Goal: Navigation & Orientation: Find specific page/section

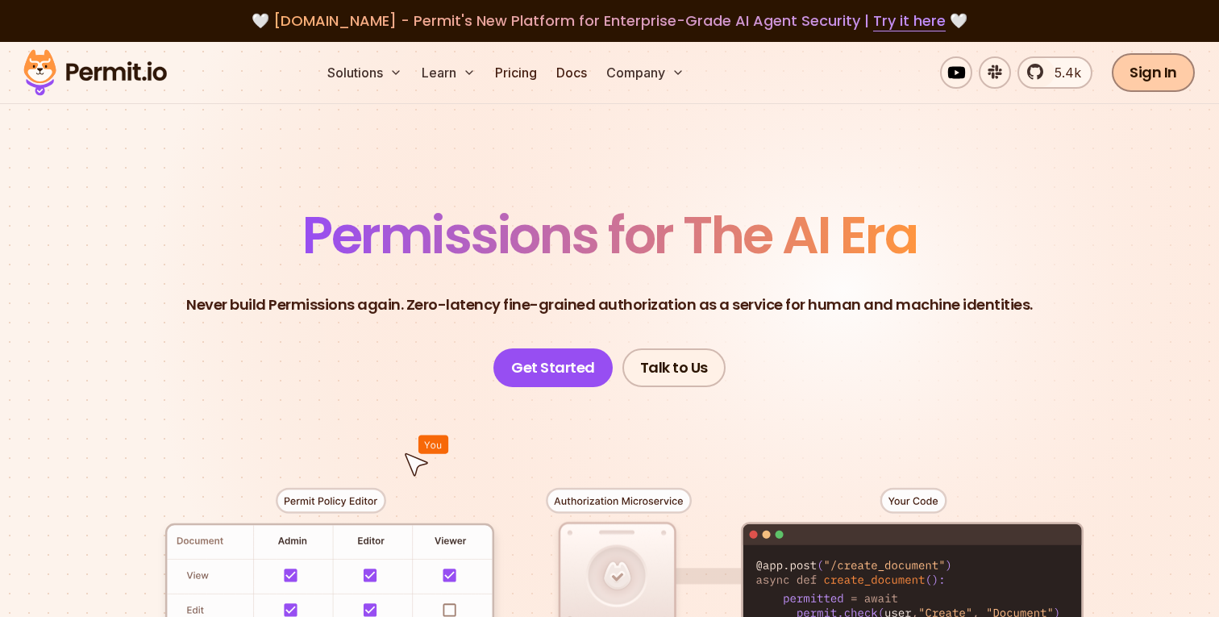
click at [1177, 79] on link "Sign In" at bounding box center [1152, 72] width 83 height 39
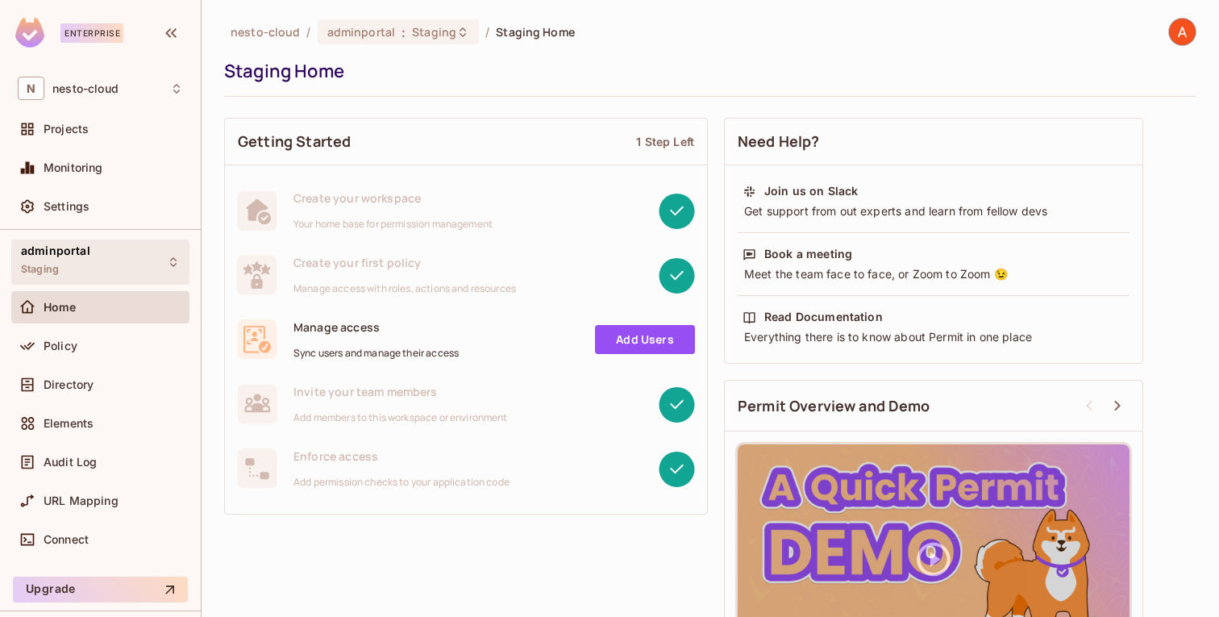
click at [73, 274] on div "adminportal Staging" at bounding box center [55, 261] width 69 height 35
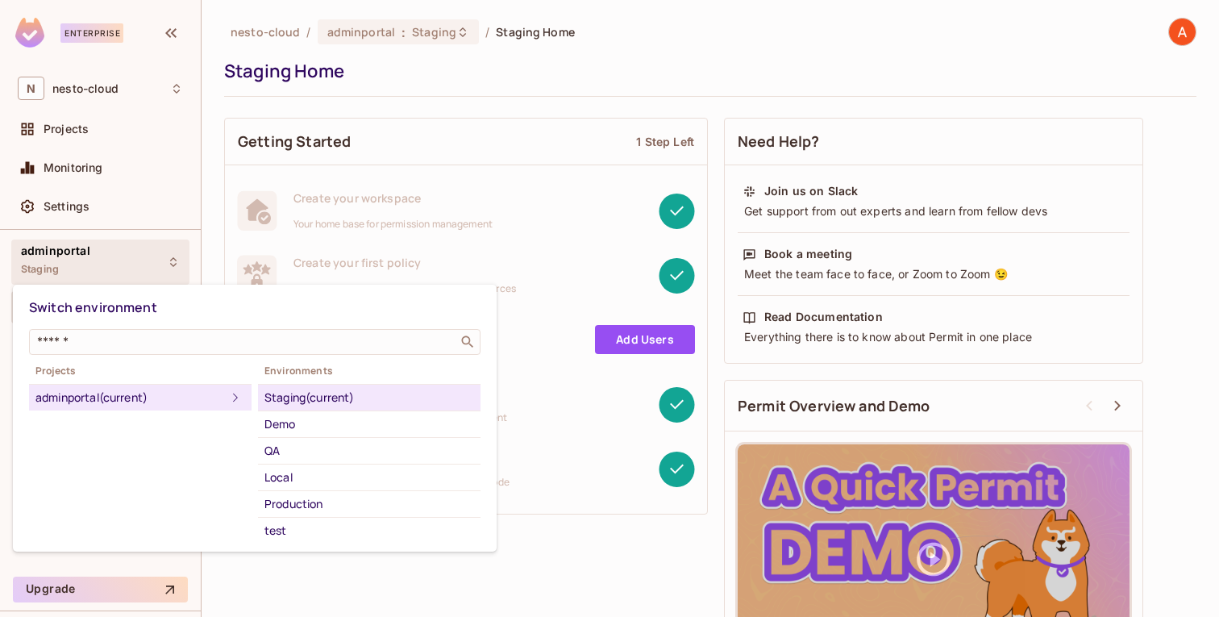
click at [73, 274] on div at bounding box center [609, 308] width 1219 height 617
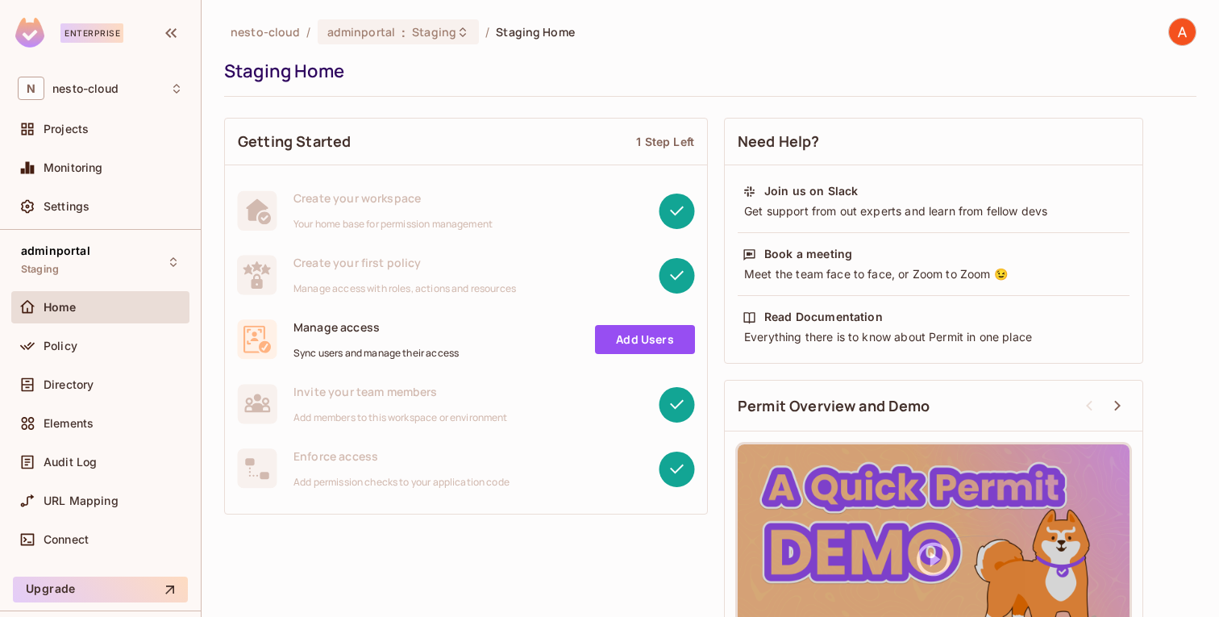
click at [66, 315] on div "Home" at bounding box center [100, 306] width 165 height 19
click at [69, 359] on div "Policy" at bounding box center [100, 346] width 178 height 32
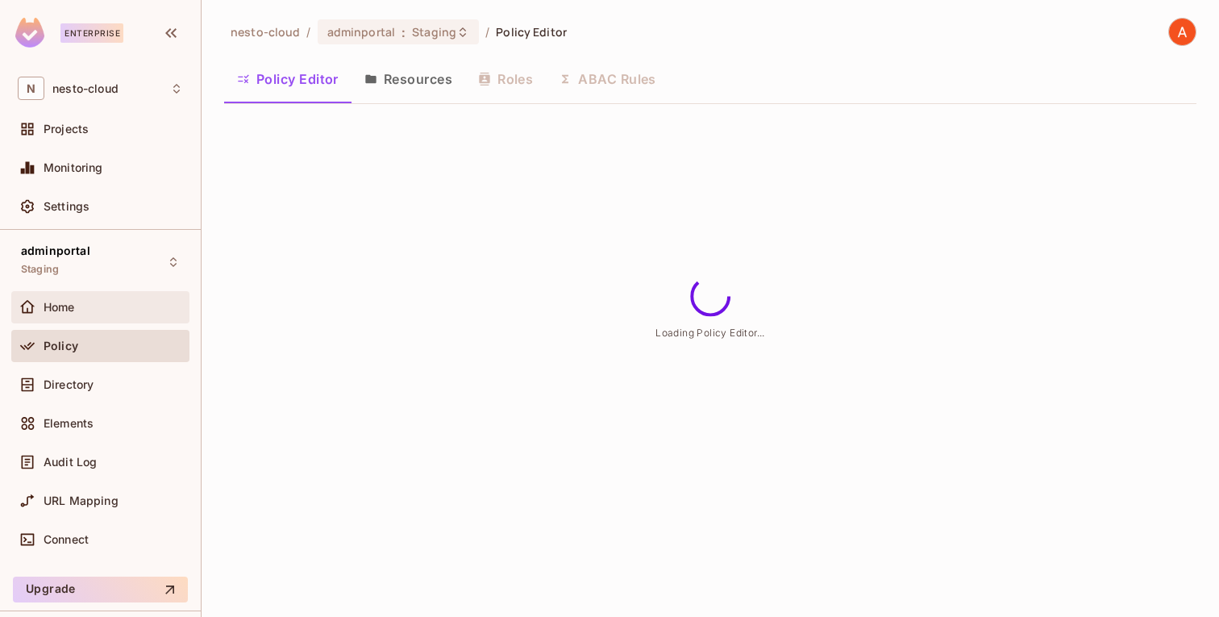
click at [78, 304] on div "Home" at bounding box center [113, 307] width 139 height 13
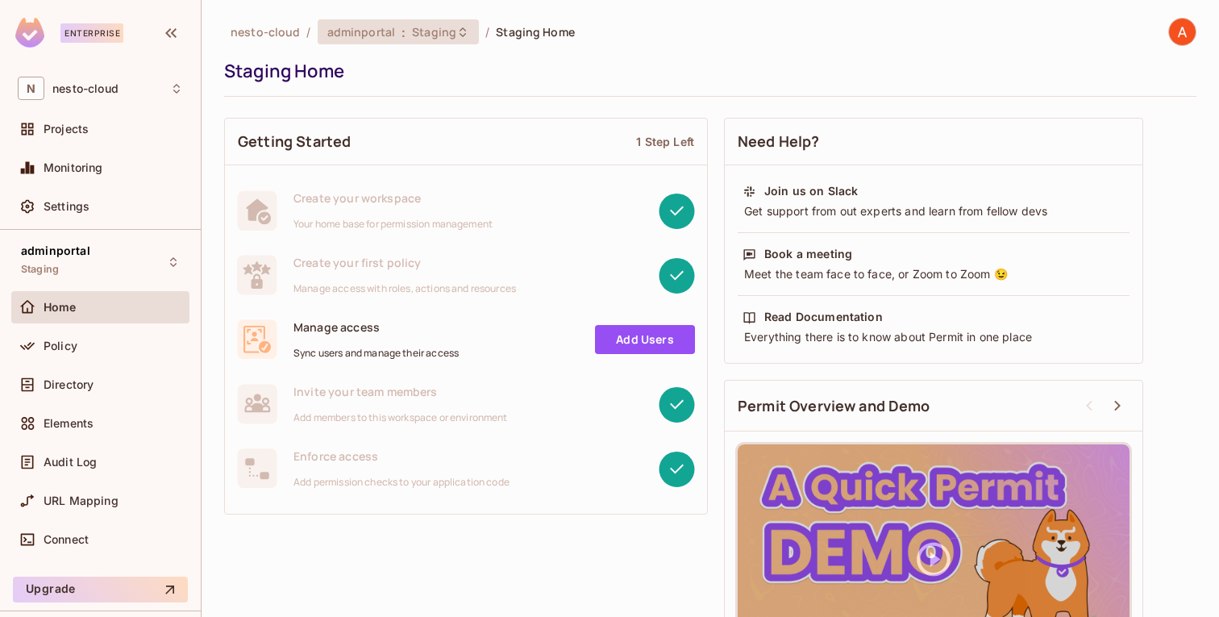
click at [427, 34] on span "Staging" at bounding box center [434, 31] width 44 height 15
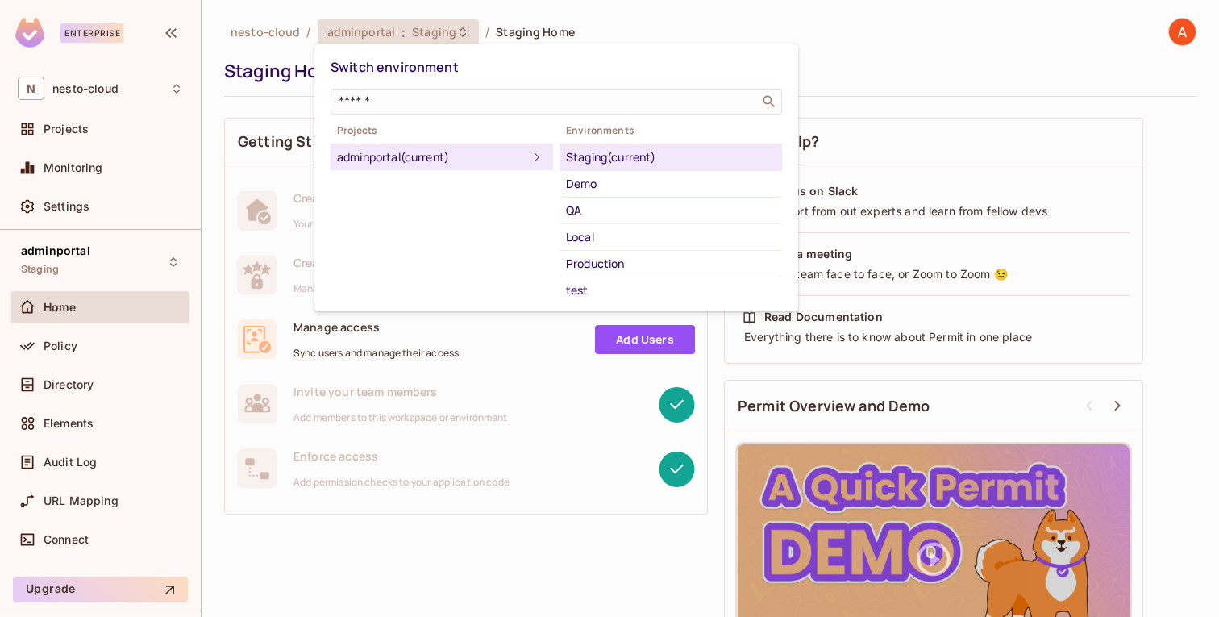
click at [427, 34] on div at bounding box center [609, 308] width 1219 height 617
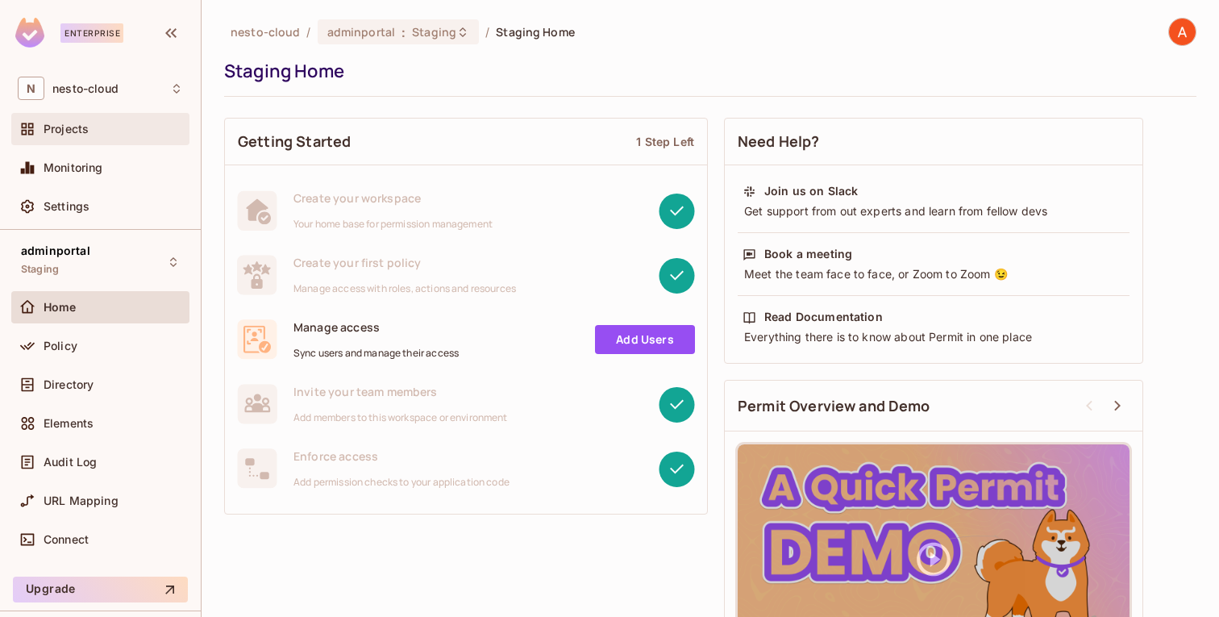
click at [94, 132] on div "Projects" at bounding box center [113, 129] width 139 height 13
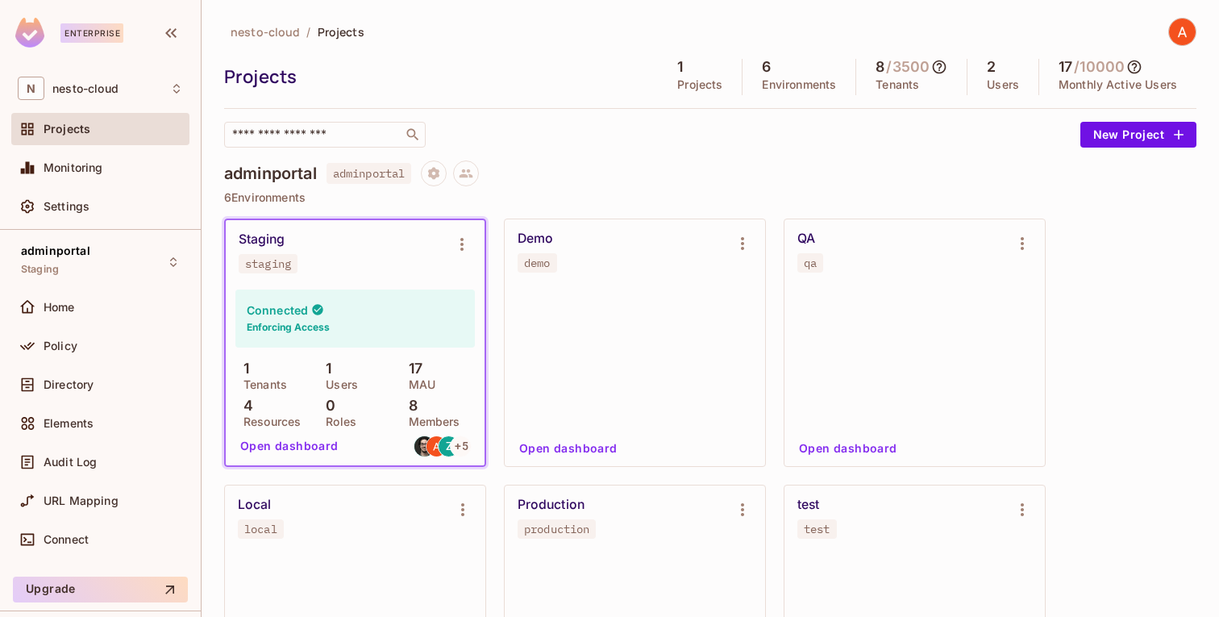
click at [399, 168] on span "adminportal" at bounding box center [368, 173] width 85 height 21
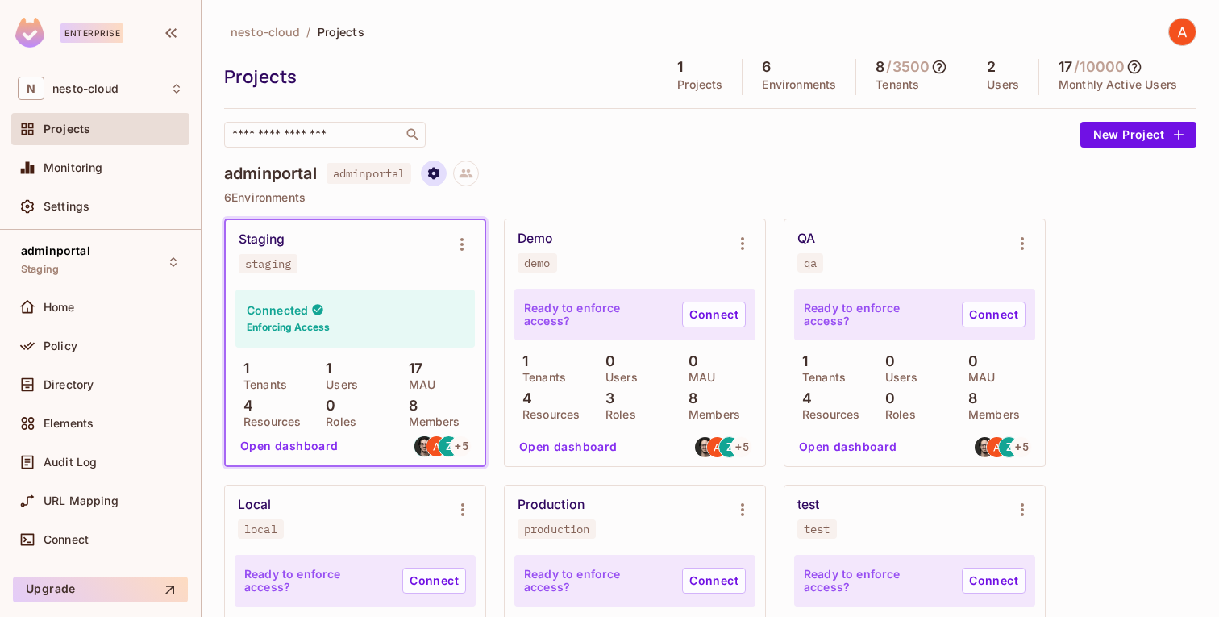
click at [439, 173] on icon "Project settings" at bounding box center [433, 173] width 11 height 12
click at [472, 226] on div "Edit Project" at bounding box center [503, 235] width 101 height 26
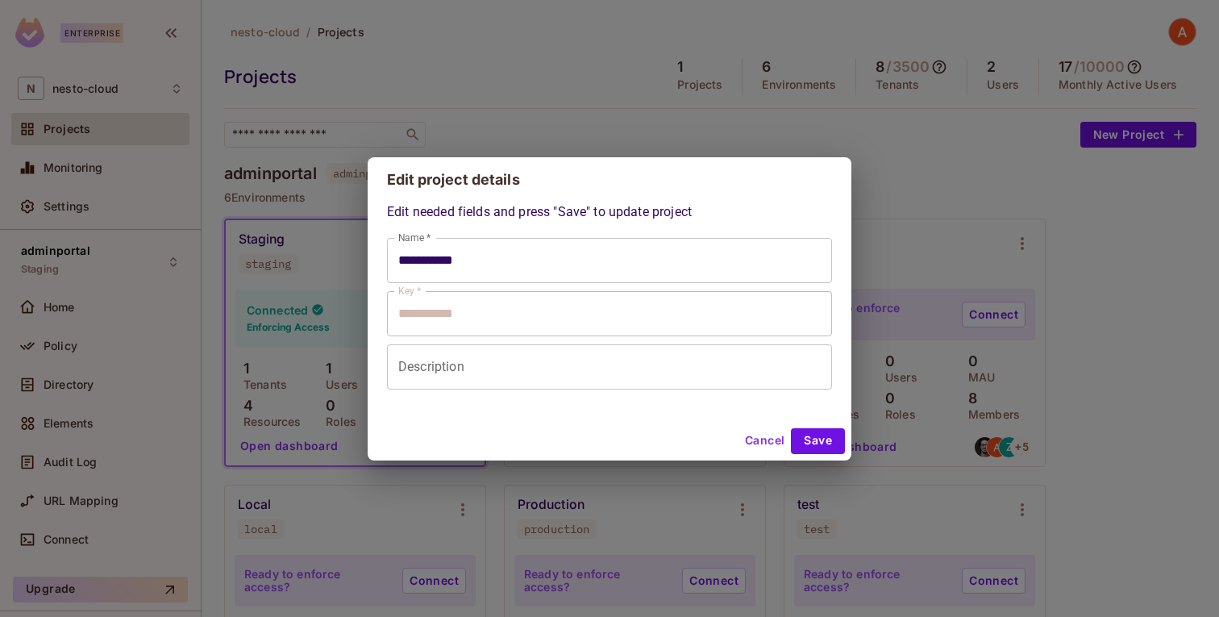
click at [460, 260] on input "**********" at bounding box center [609, 260] width 445 height 45
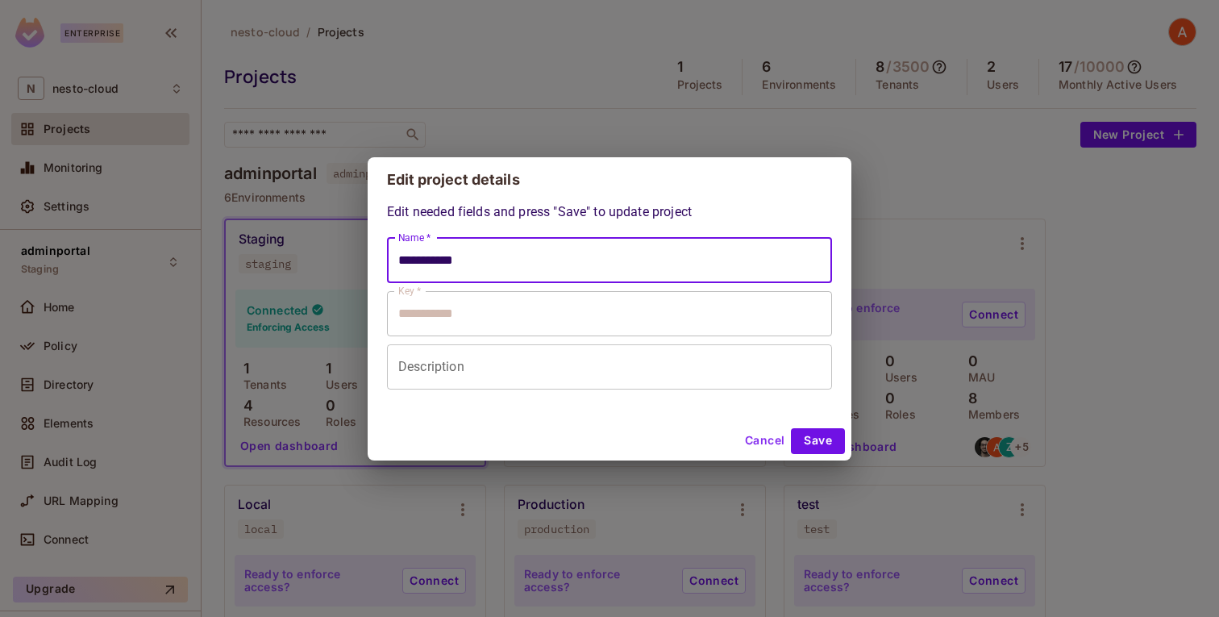
click at [460, 260] on input "**********" at bounding box center [609, 260] width 445 height 45
type input "*****"
click at [644, 434] on div "Cancel Save" at bounding box center [610, 441] width 484 height 39
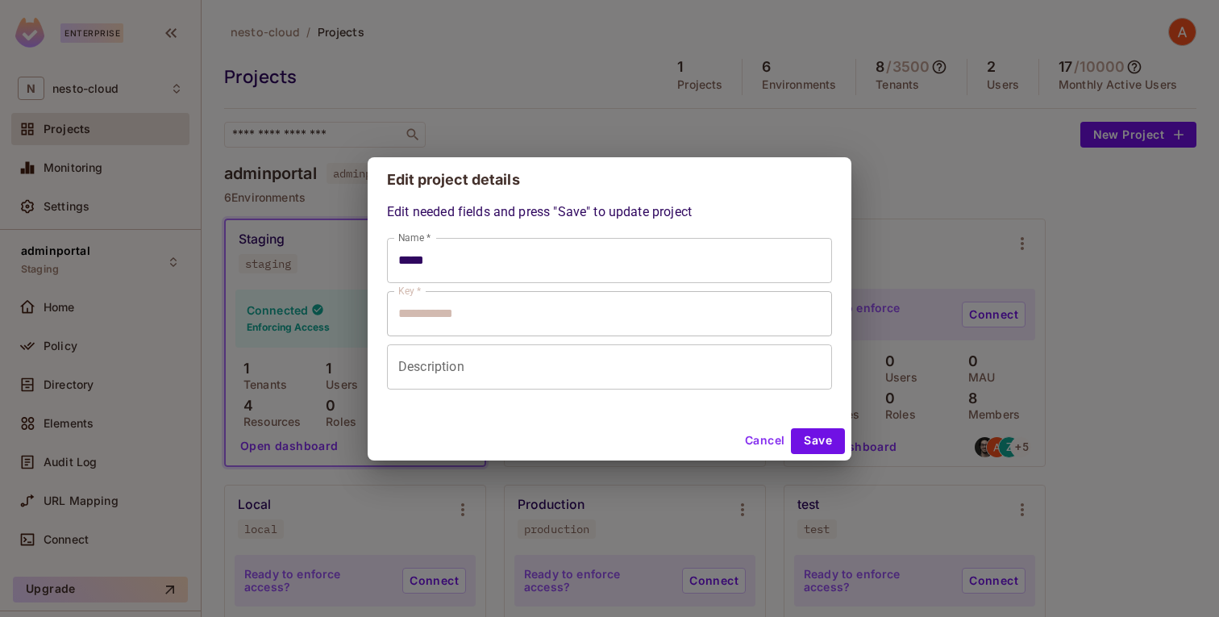
click at [548, 245] on input "*****" at bounding box center [609, 260] width 445 height 45
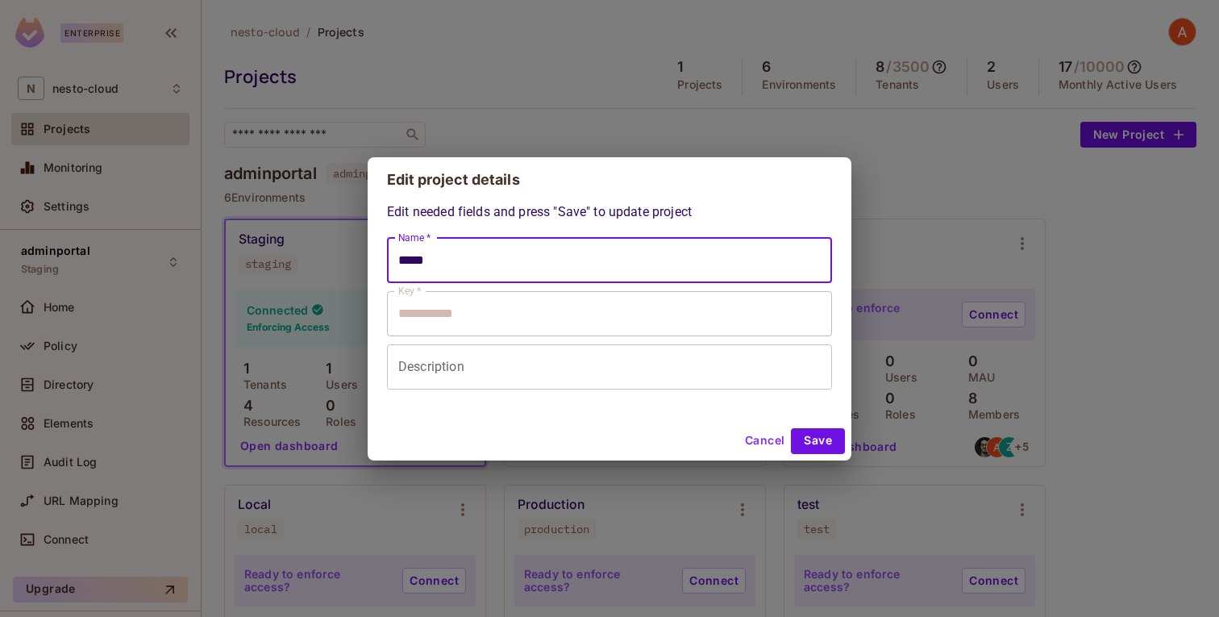
click at [548, 245] on input "*****" at bounding box center [609, 260] width 445 height 45
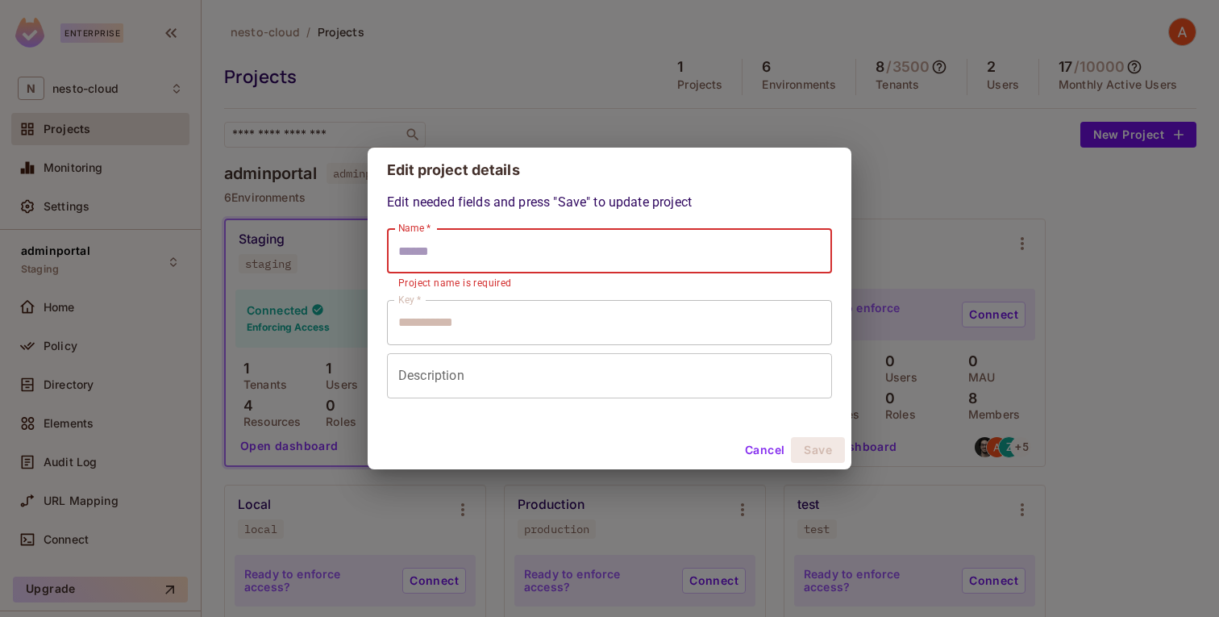
click at [751, 442] on button "Cancel" at bounding box center [764, 450] width 52 height 26
type input "**********"
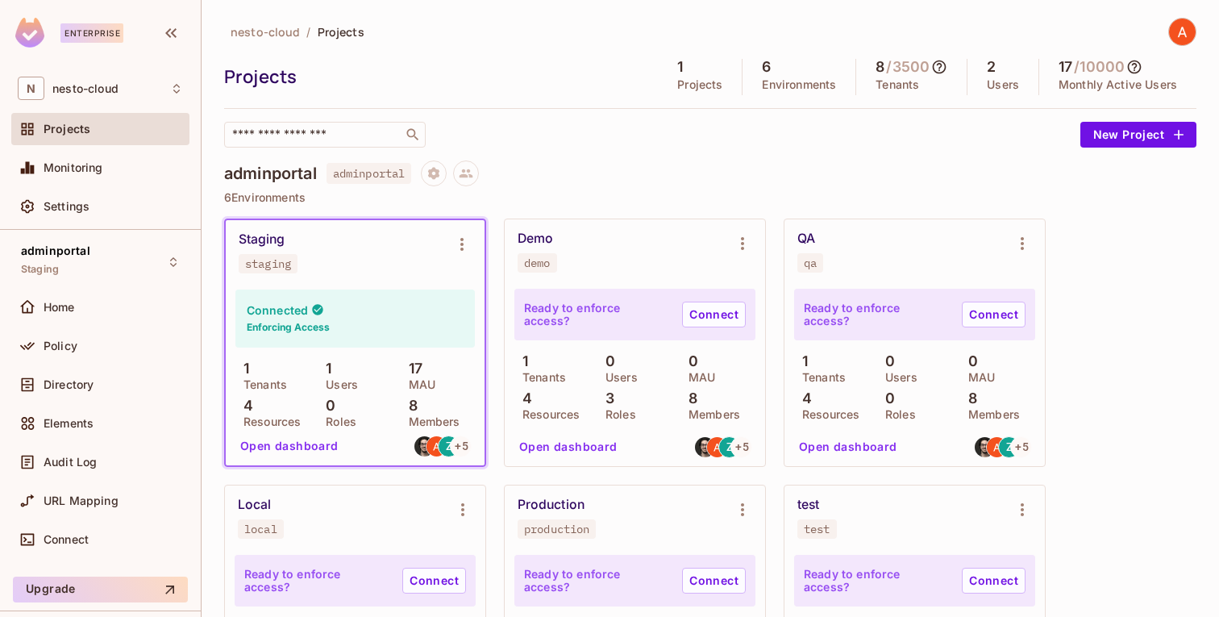
click at [302, 170] on h4 "adminportal" at bounding box center [270, 173] width 93 height 19
click at [343, 168] on span "adminportal" at bounding box center [368, 173] width 85 height 21
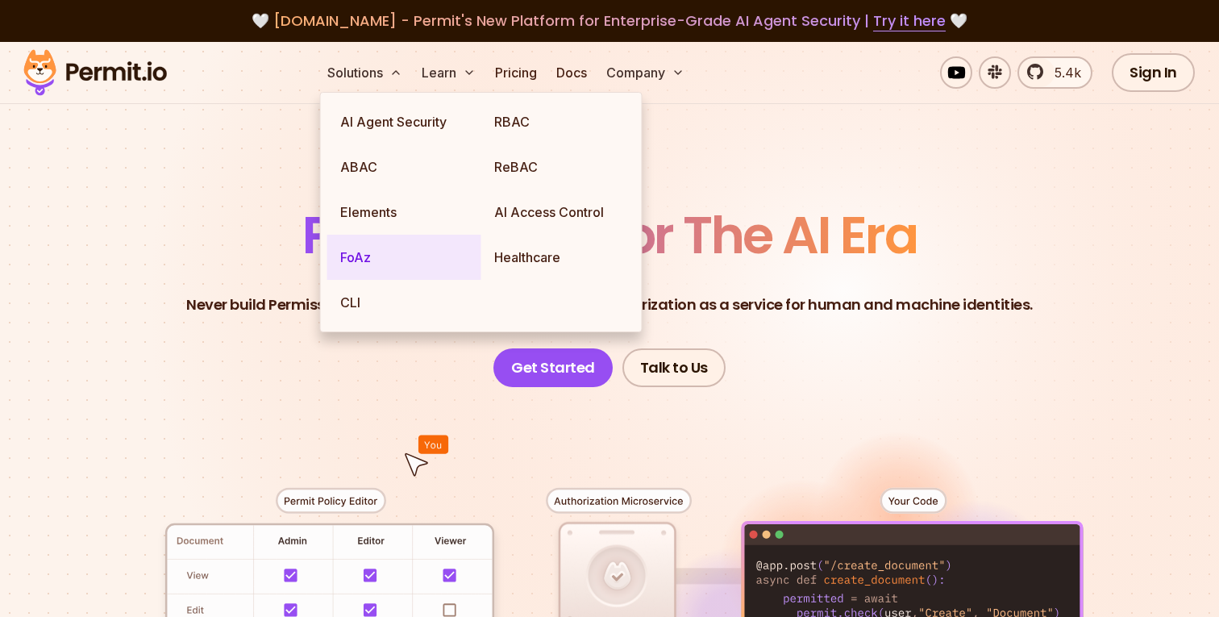
click at [374, 253] on link "FoAz" at bounding box center [404, 257] width 154 height 45
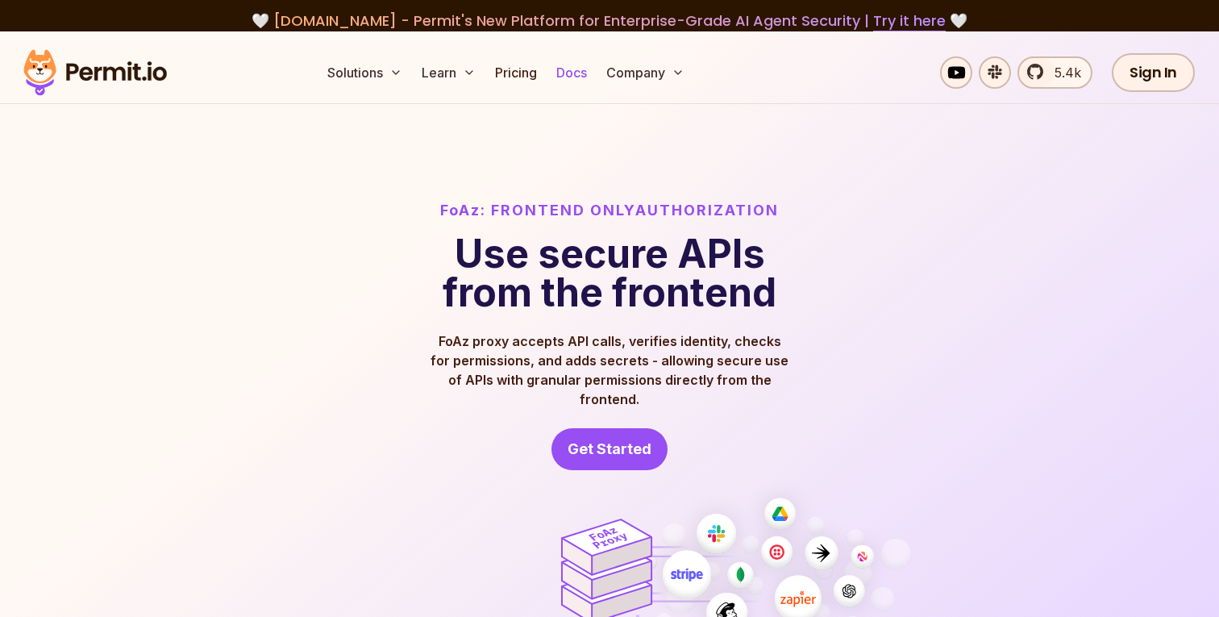
click at [571, 77] on link "Docs" at bounding box center [572, 72] width 44 height 32
click at [1204, 52] on div "Solutions Learn Pricing Docs Company 5.4k Sign In Start Now" at bounding box center [609, 73] width 1219 height 62
click at [1164, 74] on link "Sign In" at bounding box center [1152, 72] width 83 height 39
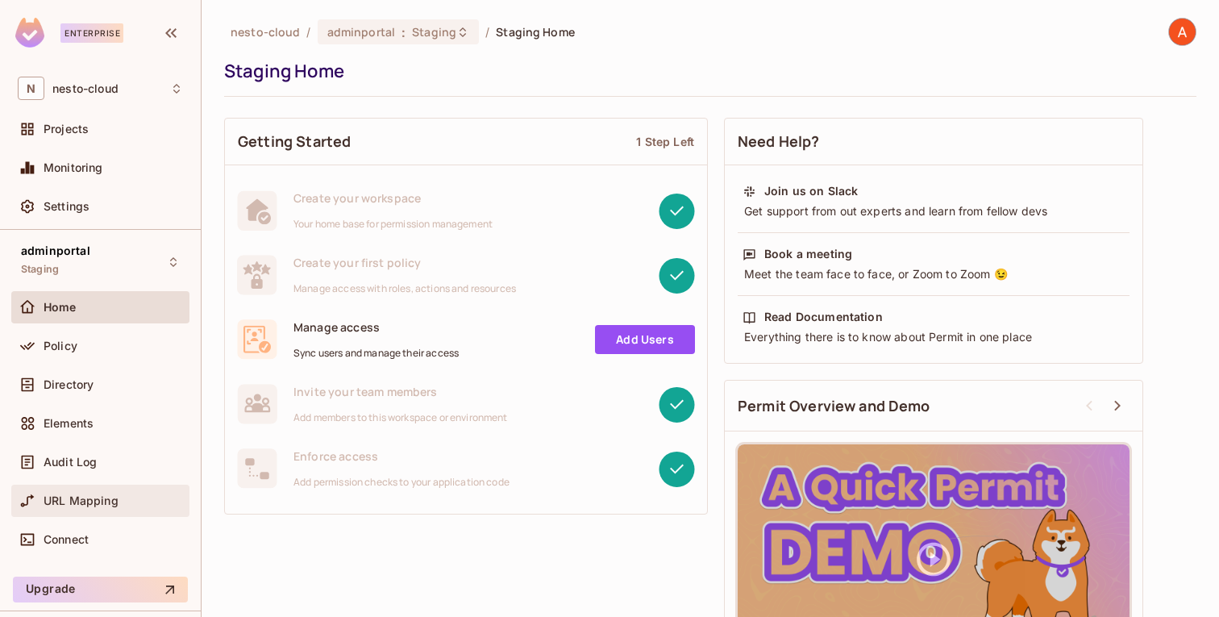
click at [69, 496] on span "URL Mapping" at bounding box center [81, 500] width 75 height 13
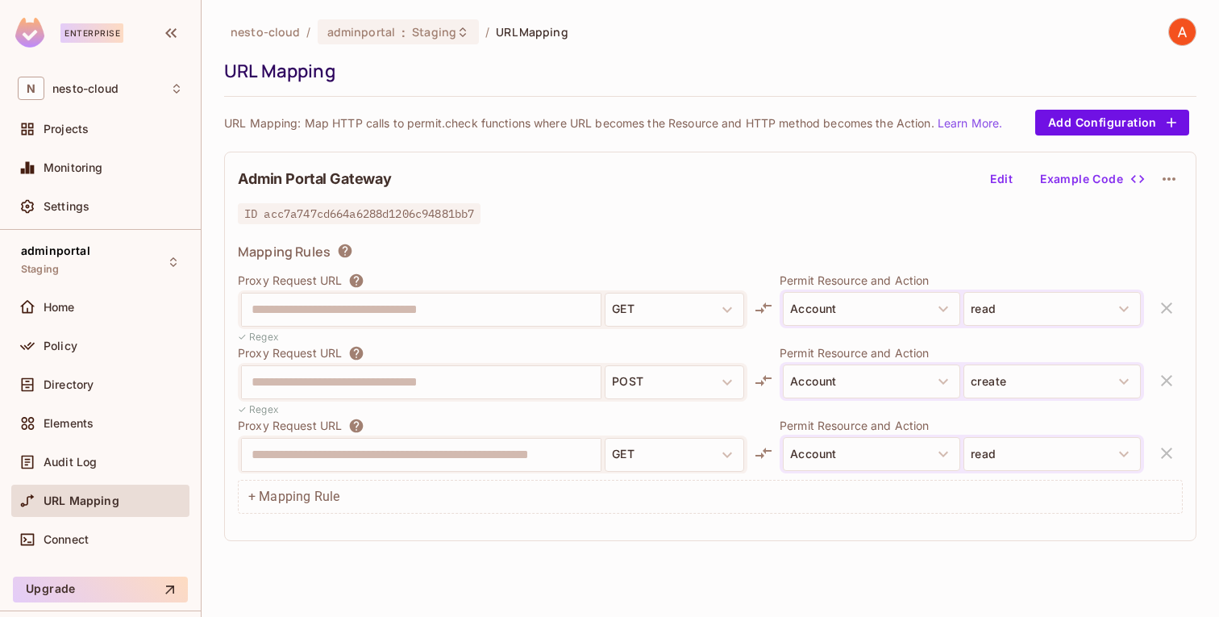
click at [349, 178] on h2 "Admin Portal Gateway" at bounding box center [315, 178] width 154 height 19
click at [416, 172] on div "Admin Portal Gateway Edit Example Code" at bounding box center [710, 178] width 945 height 27
click at [1177, 181] on icon "button" at bounding box center [1168, 178] width 19 height 19
click at [571, 245] on div at bounding box center [609, 308] width 1219 height 617
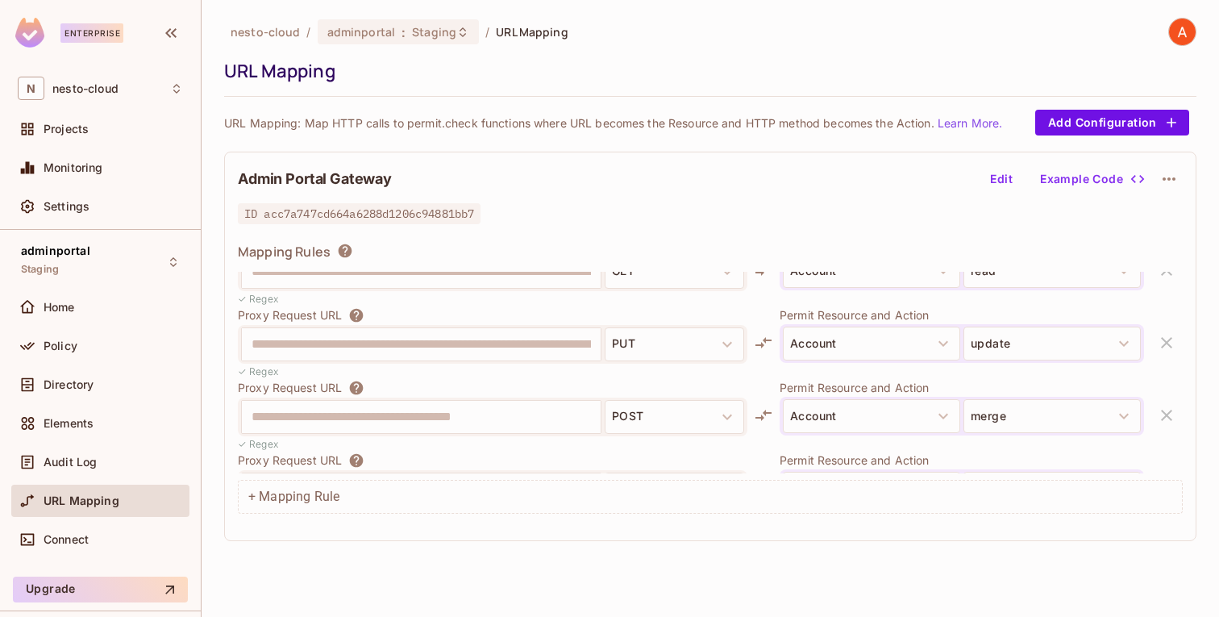
scroll to position [500, 0]
